Goal: Information Seeking & Learning: Learn about a topic

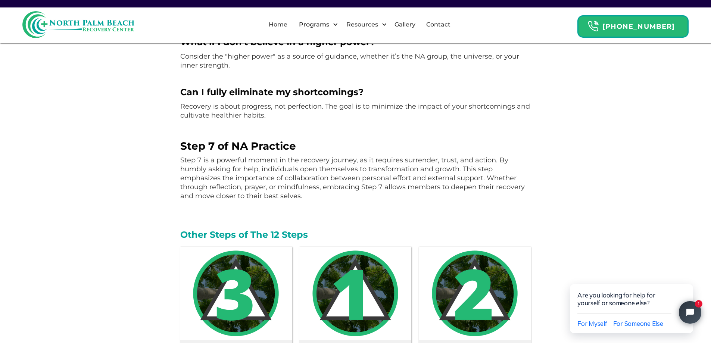
scroll to position [1084, 0]
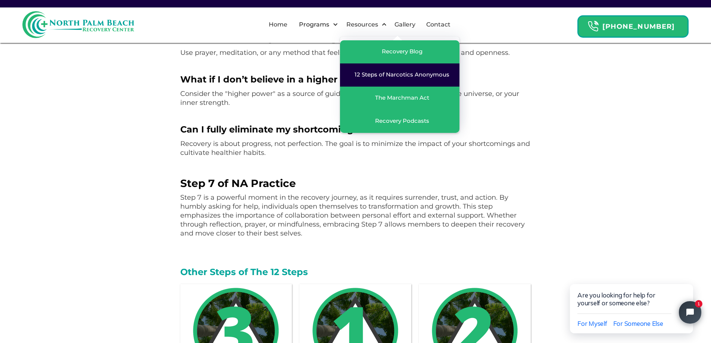
click at [405, 71] on div "12 Steps of Narcotics Anonymous" at bounding box center [402, 74] width 95 height 7
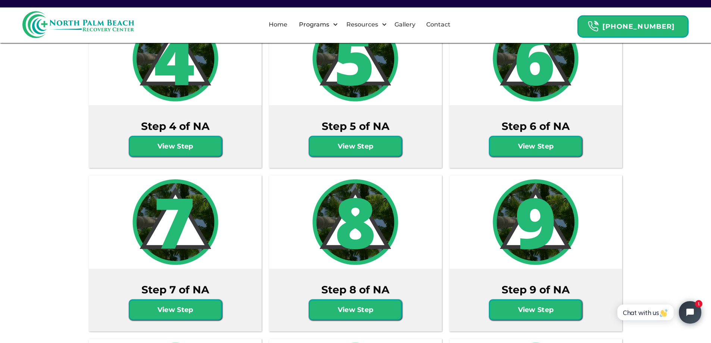
scroll to position [933, 0]
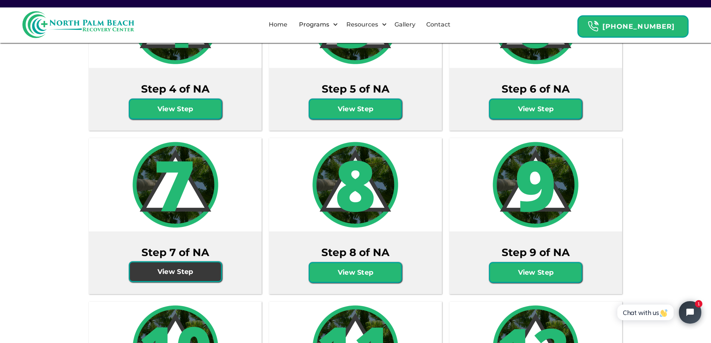
click at [192, 263] on link "View Step" at bounding box center [175, 271] width 93 height 21
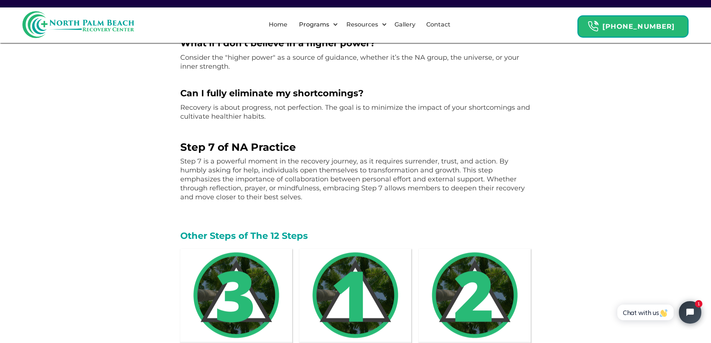
scroll to position [1083, 0]
